Goal: Task Accomplishment & Management: Use online tool/utility

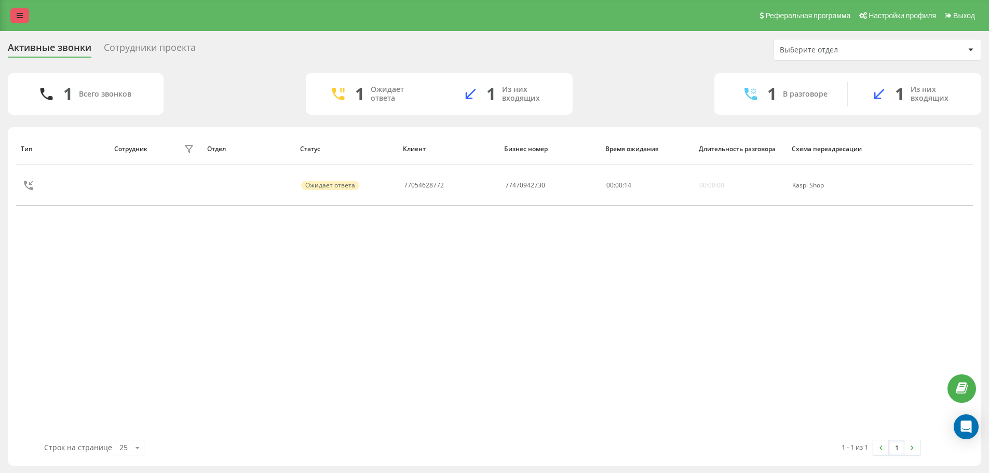
click at [25, 17] on link at bounding box center [19, 15] width 19 height 15
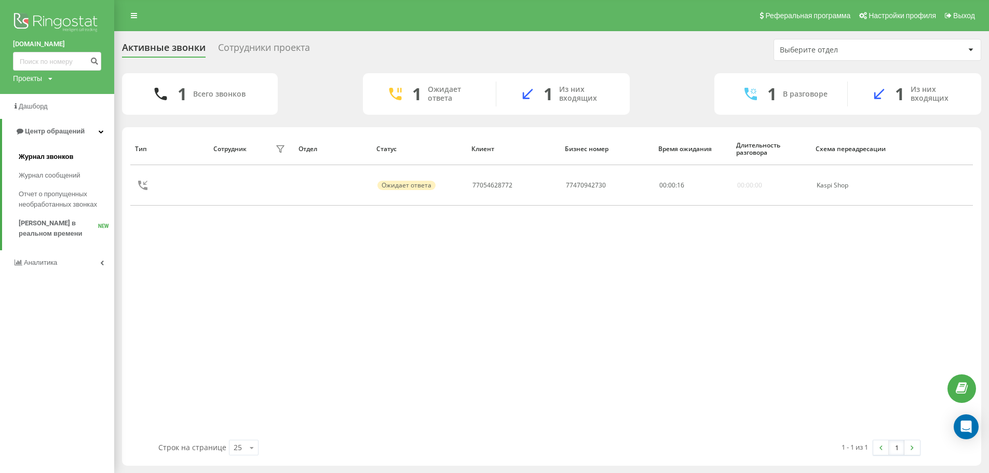
click at [72, 158] on span "Журнал звонков" at bounding box center [46, 157] width 55 height 10
